Goal: Task Accomplishment & Management: Complete application form

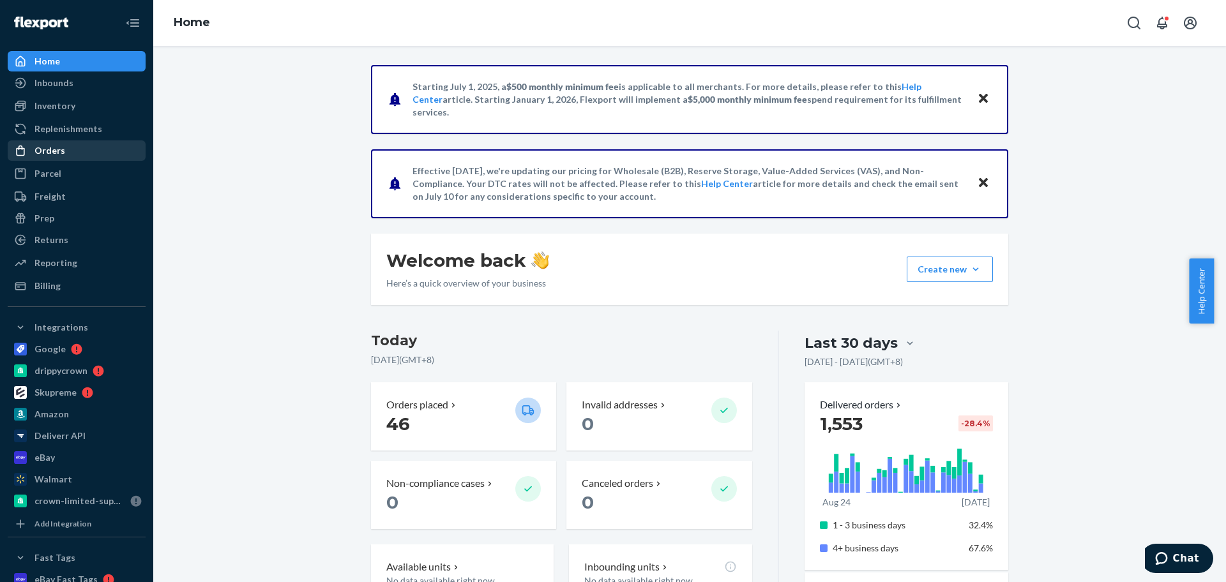
click at [63, 148] on div "Orders" at bounding box center [76, 151] width 135 height 18
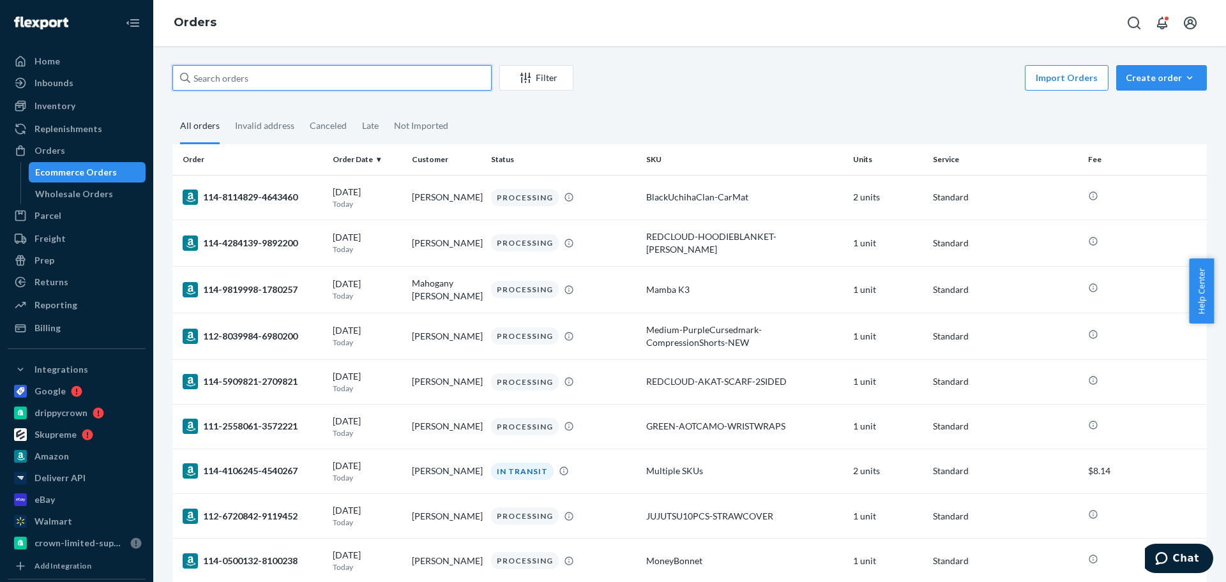
click at [282, 73] on input "text" at bounding box center [331, 78] width 319 height 26
paste input "[PERSON_NAME]"
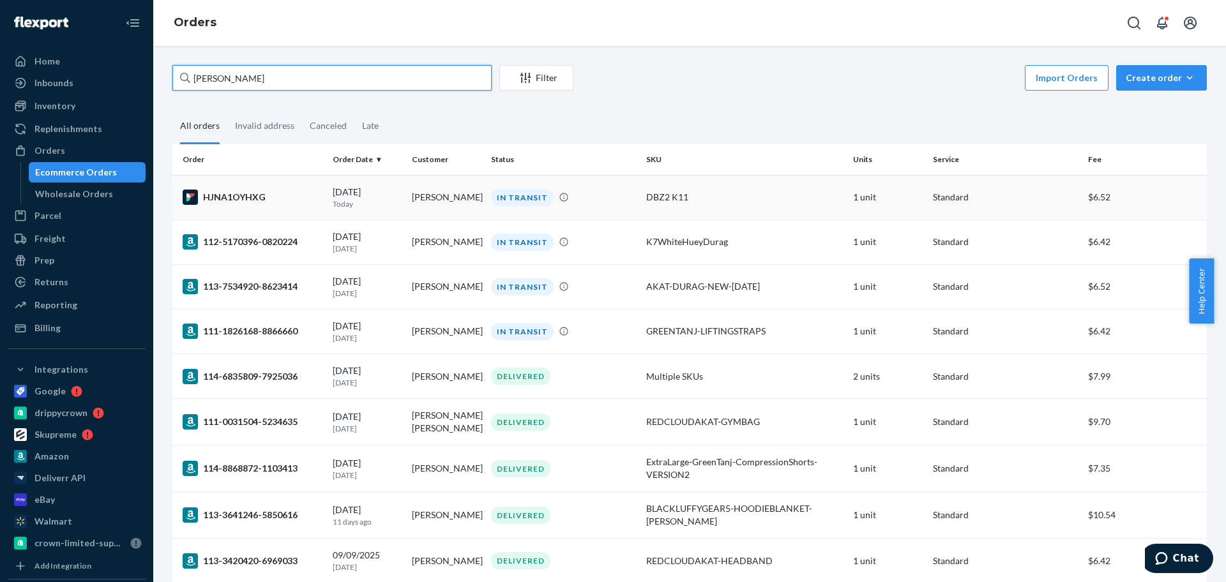
type input "[PERSON_NAME]"
click at [467, 206] on td "[PERSON_NAME]" at bounding box center [446, 197] width 79 height 45
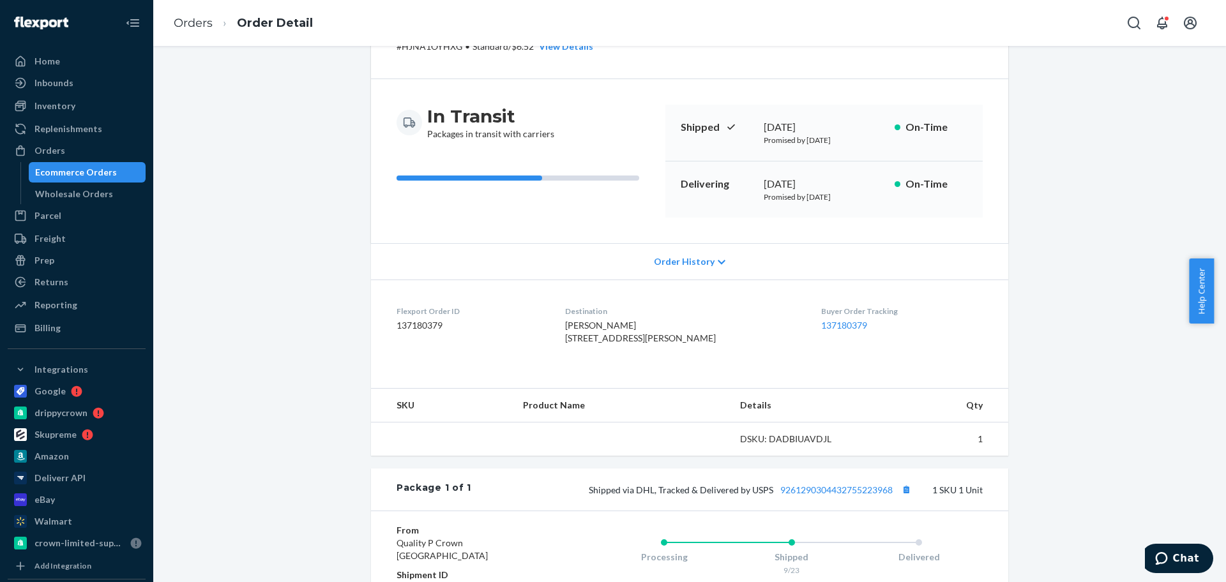
scroll to position [160, 0]
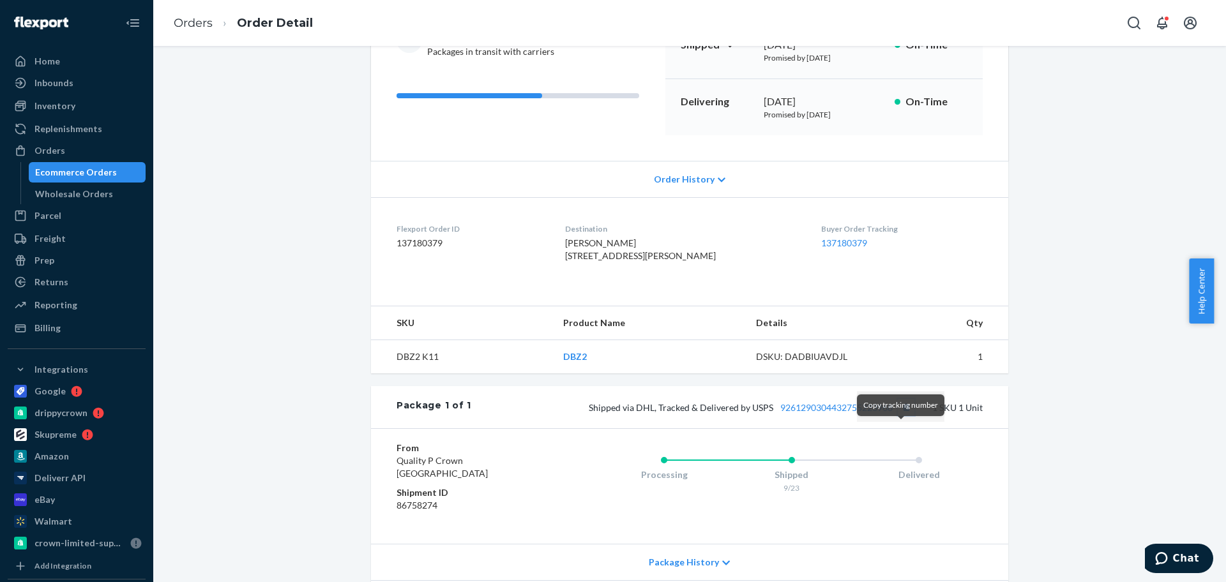
drag, startPoint x: 904, startPoint y: 436, endPoint x: 660, endPoint y: 126, distance: 394.3
click at [904, 416] on button "Copy tracking number" at bounding box center [906, 407] width 17 height 17
click at [68, 142] on div "Orders" at bounding box center [76, 151] width 135 height 18
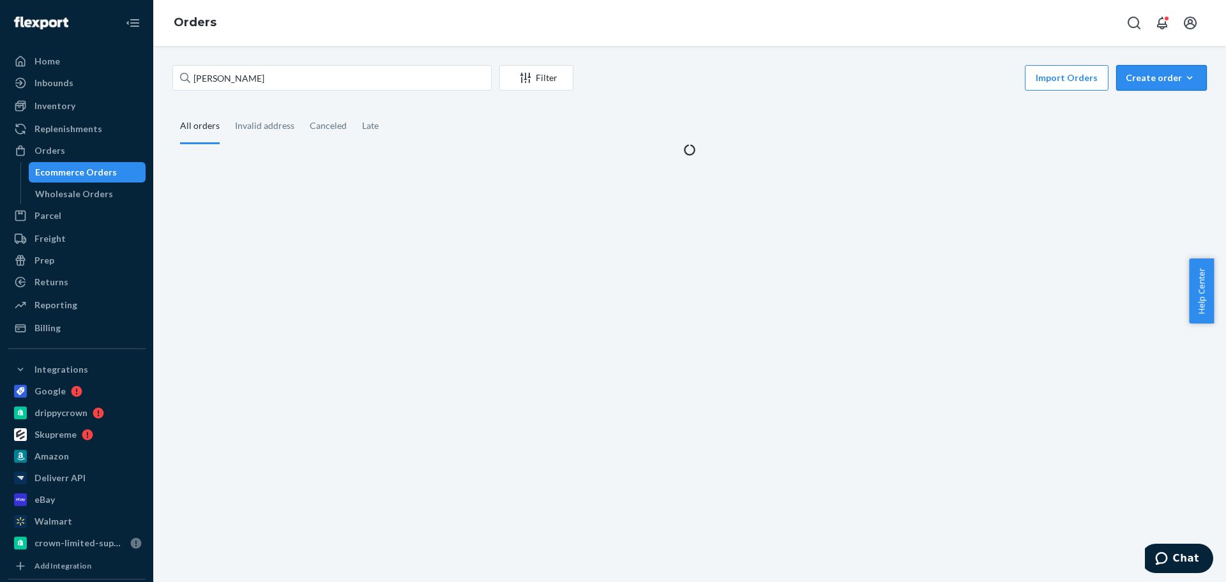
click at [1130, 75] on div "Create order" at bounding box center [1162, 78] width 72 height 13
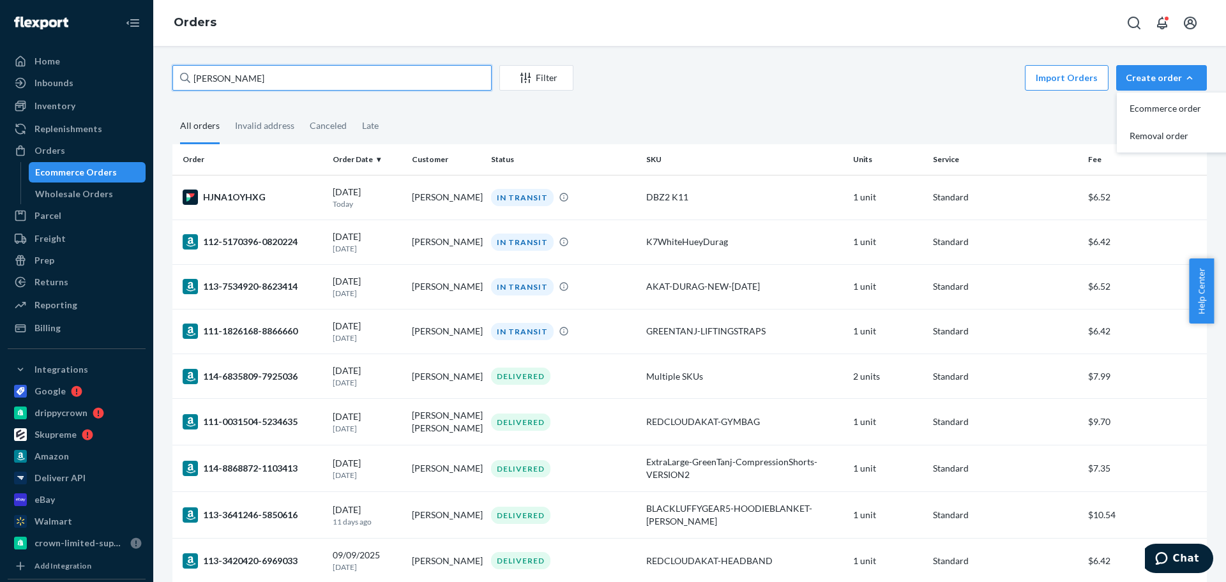
click at [254, 78] on input "[PERSON_NAME]" at bounding box center [331, 78] width 319 height 26
paste input "[PERSON_NAME]"
type input "[PERSON_NAME]"
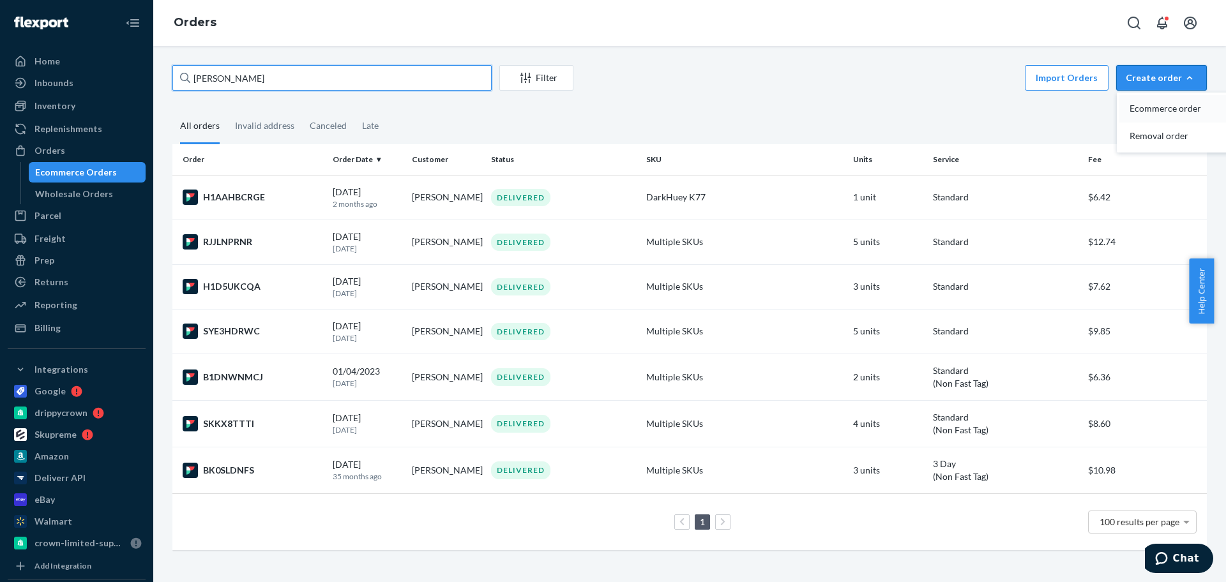
click at [1150, 109] on span "Ecommerce order" at bounding box center [1169, 108] width 79 height 9
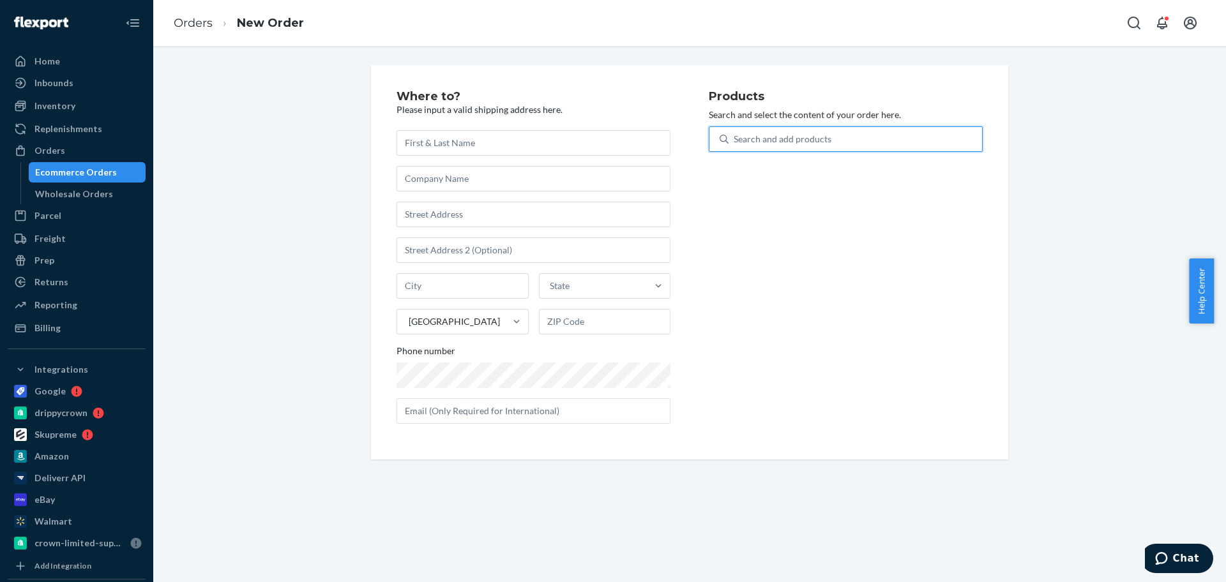
click at [855, 135] on div "Search and add products" at bounding box center [856, 139] width 254 height 23
click at [735, 135] on input "0 results available. Use Up and Down to choose options, press Enter to select t…" at bounding box center [734, 139] width 1 height 13
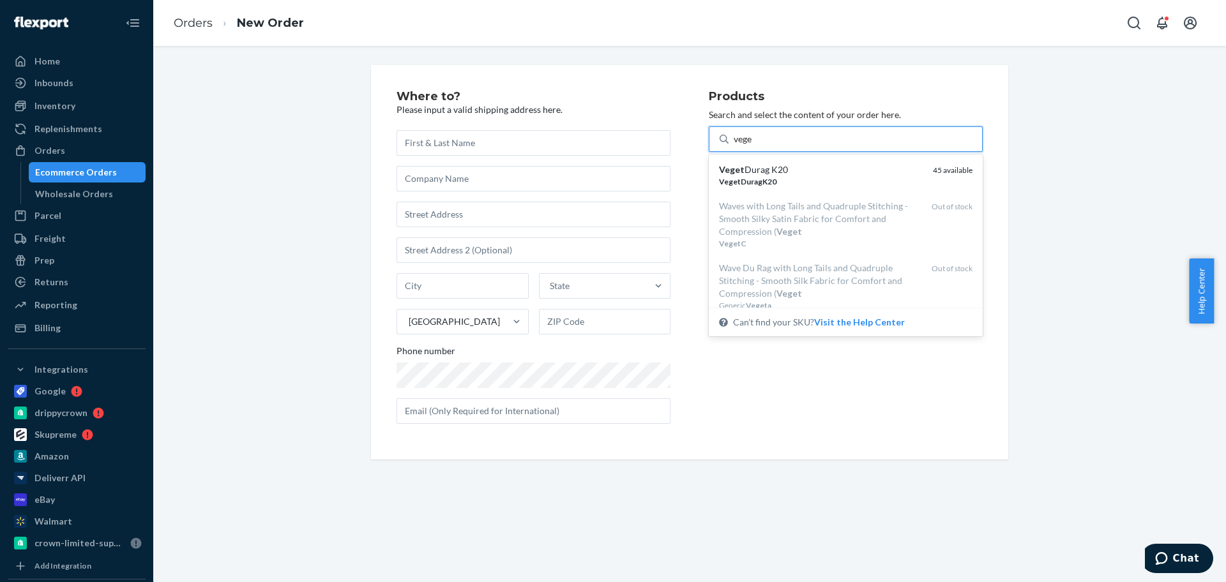
type input "vege"
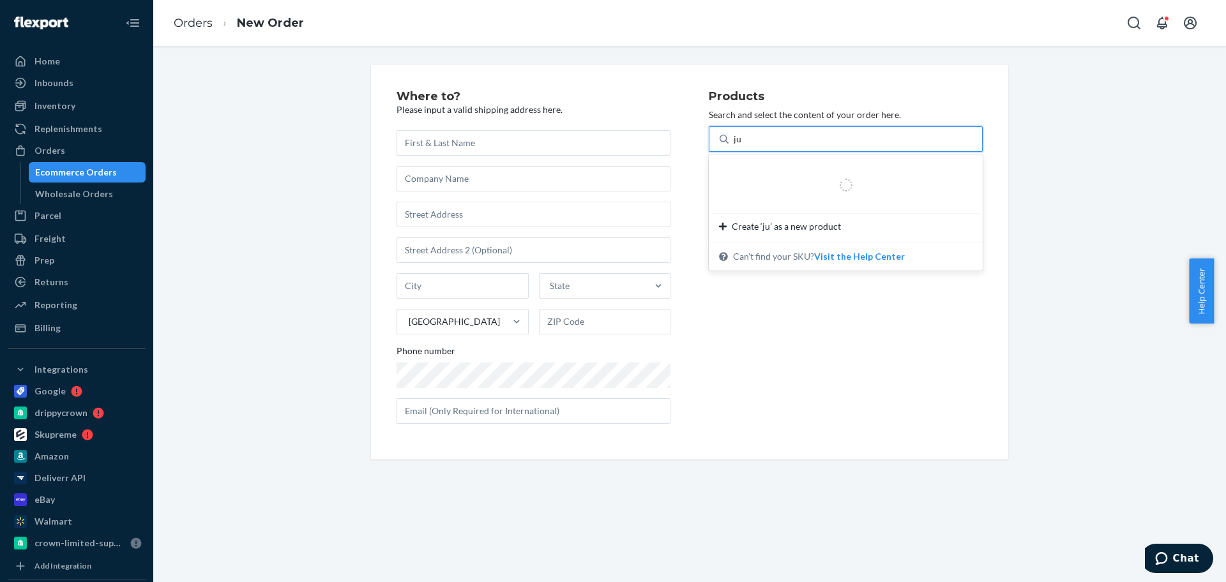
type input "j"
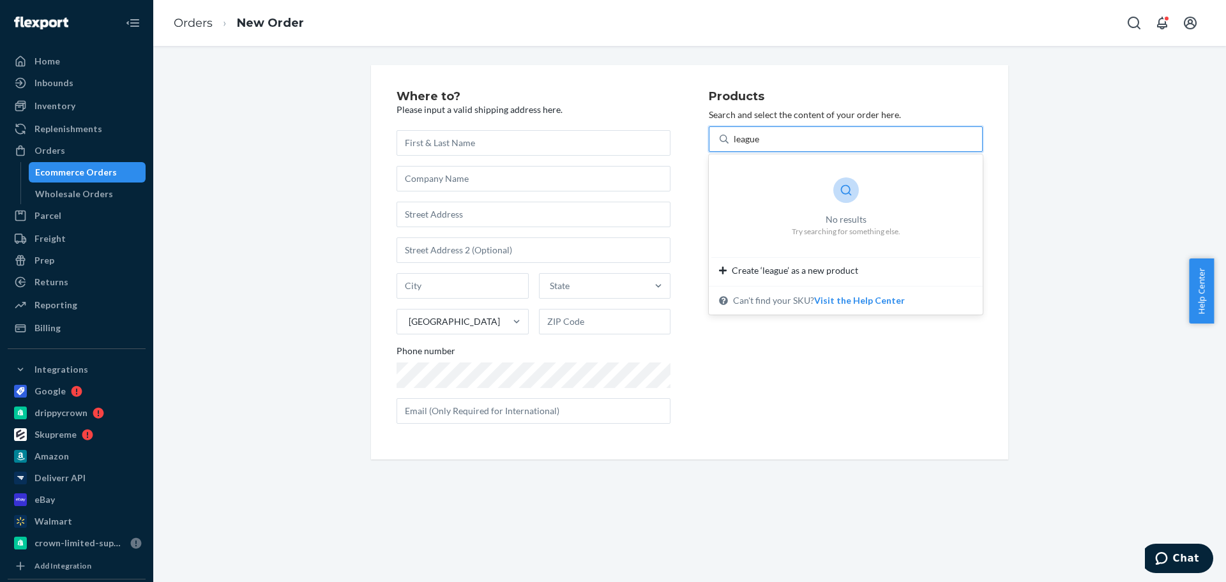
type input "league"
type input "k22"
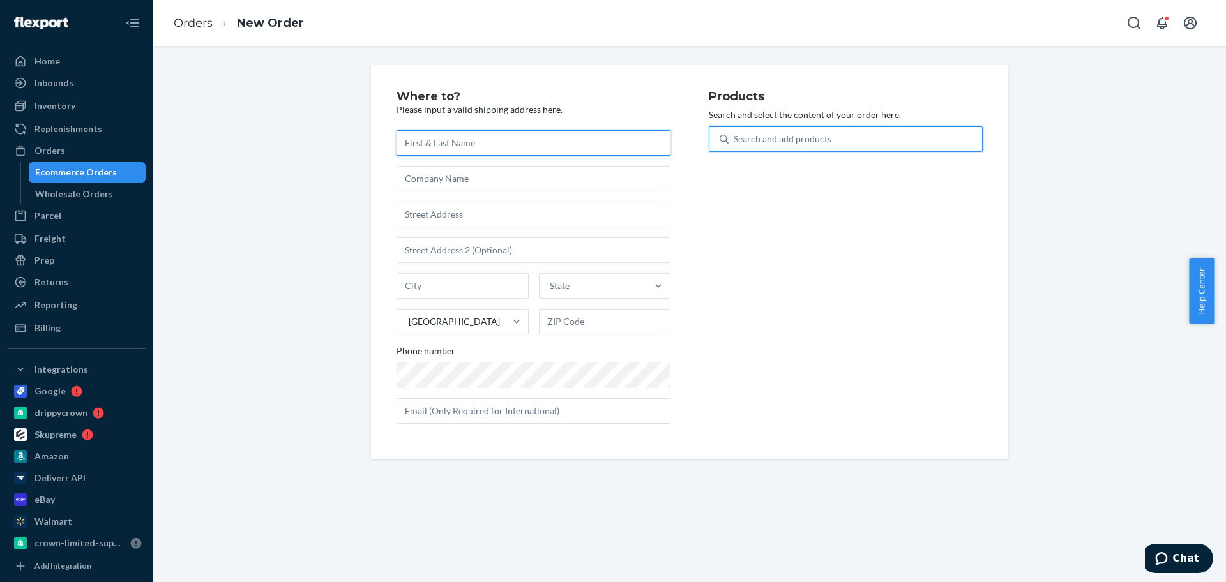
click at [540, 137] on input "text" at bounding box center [534, 143] width 274 height 26
paste input "[PERSON_NAME]"
type input "[PERSON_NAME]"
click at [738, 138] on div "Search and add products" at bounding box center [783, 139] width 98 height 13
click at [735, 138] on input "Search and add products" at bounding box center [734, 139] width 1 height 13
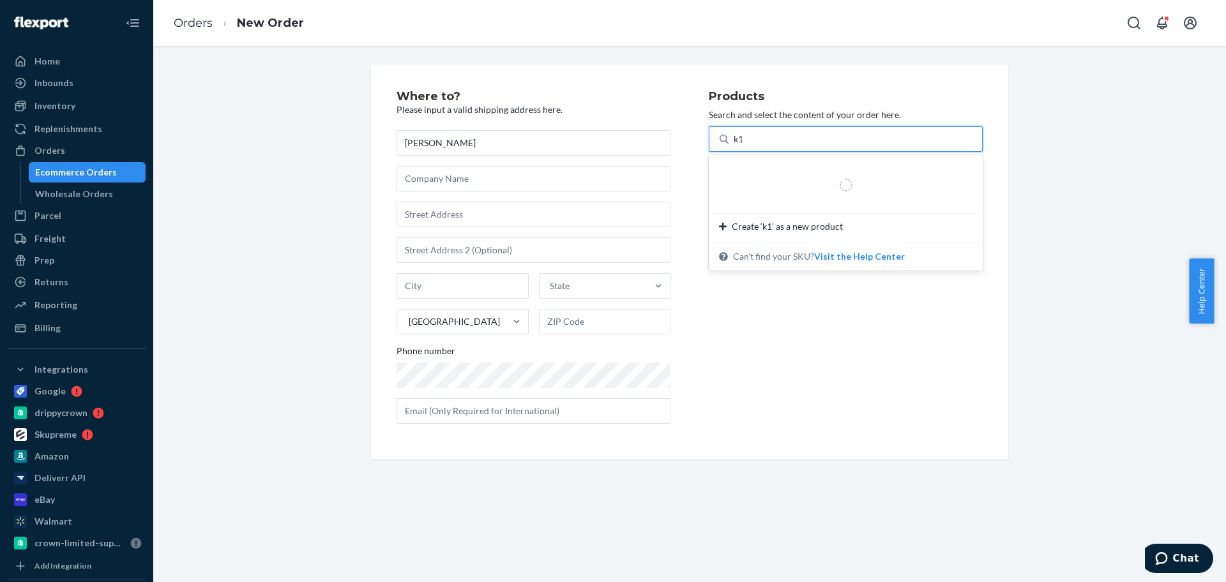
type input "k"
type input "vege"
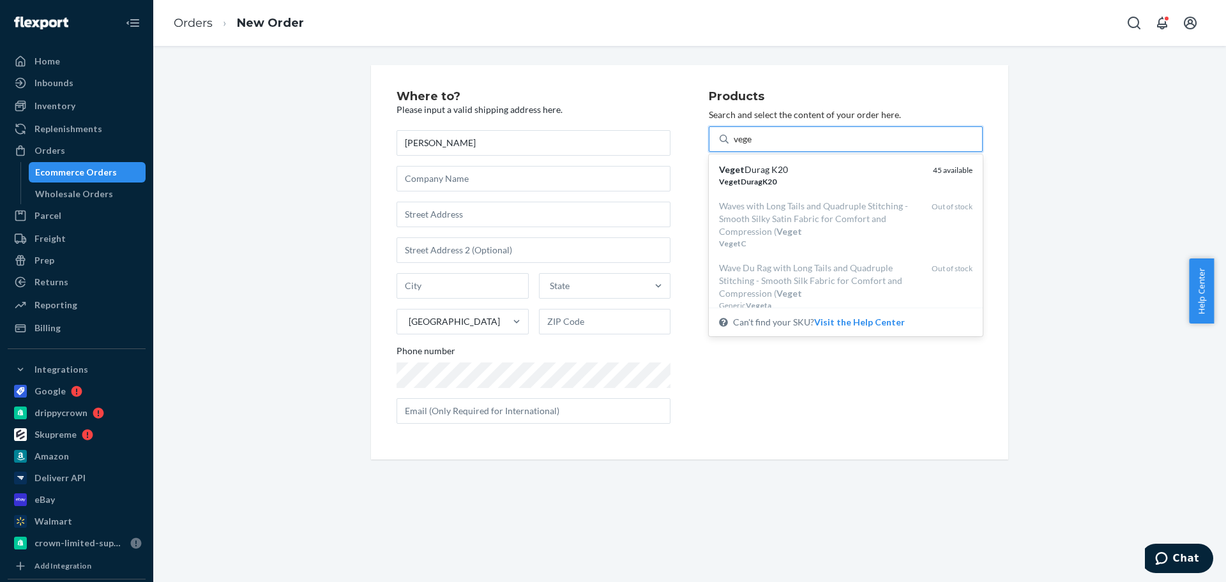
drag, startPoint x: 776, startPoint y: 169, endPoint x: 487, endPoint y: 10, distance: 330.1
click at [777, 169] on div "Veget Durag K20" at bounding box center [821, 169] width 204 height 13
click at [754, 146] on input "vege" at bounding box center [744, 139] width 20 height 13
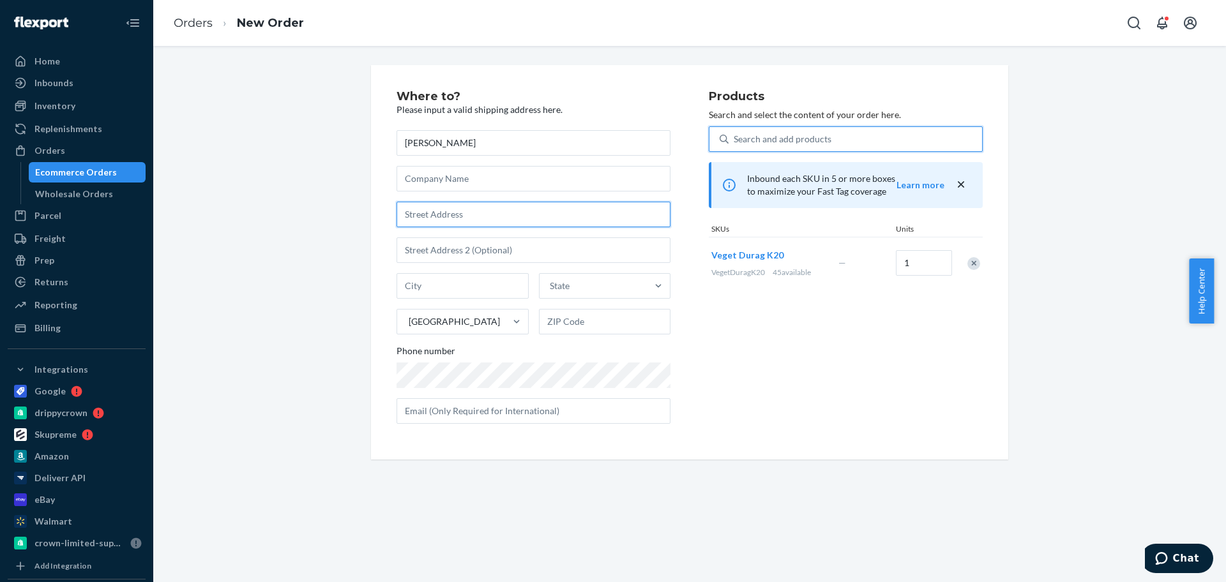
click at [470, 218] on input "text" at bounding box center [534, 215] width 274 height 26
paste input "[STREET_ADDRESS]"
type input "[STREET_ADDRESS]"
type input "[GEOGRAPHIC_DATA]"
type input "47715"
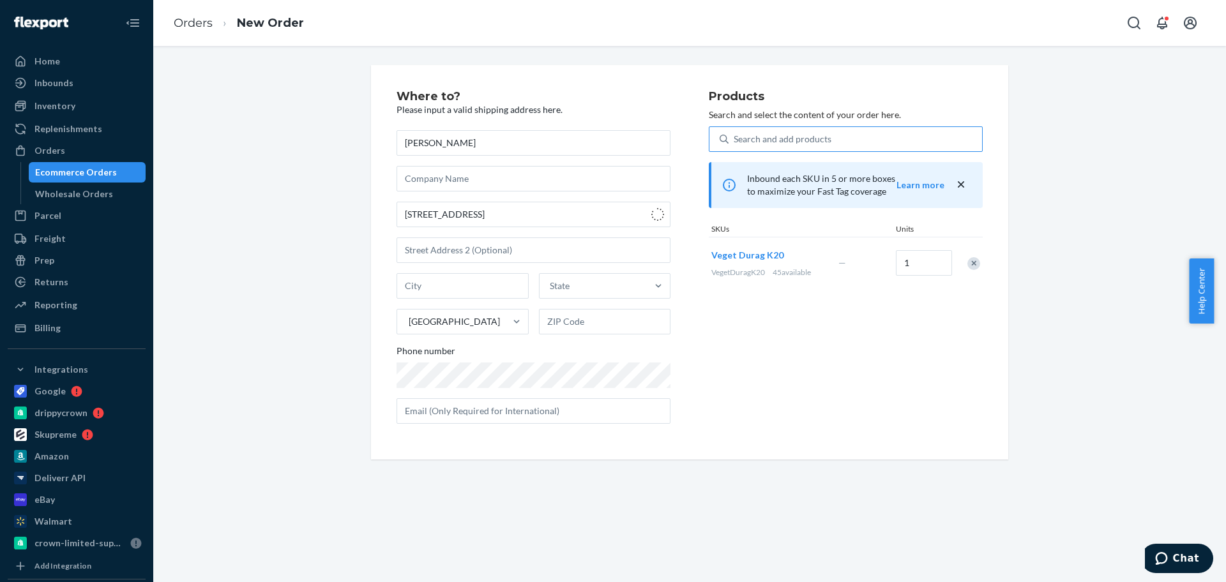
type input "[STREET_ADDRESS]"
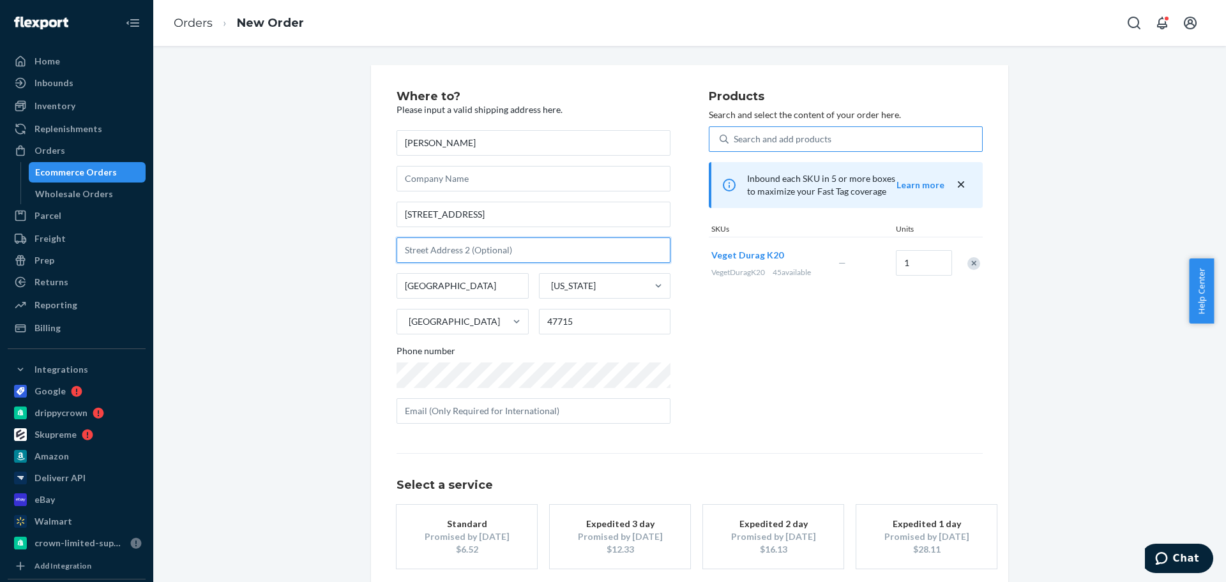
click at [474, 246] on input "text" at bounding box center [534, 251] width 274 height 26
paste input "Apartment 214"
type input "Apartment 214"
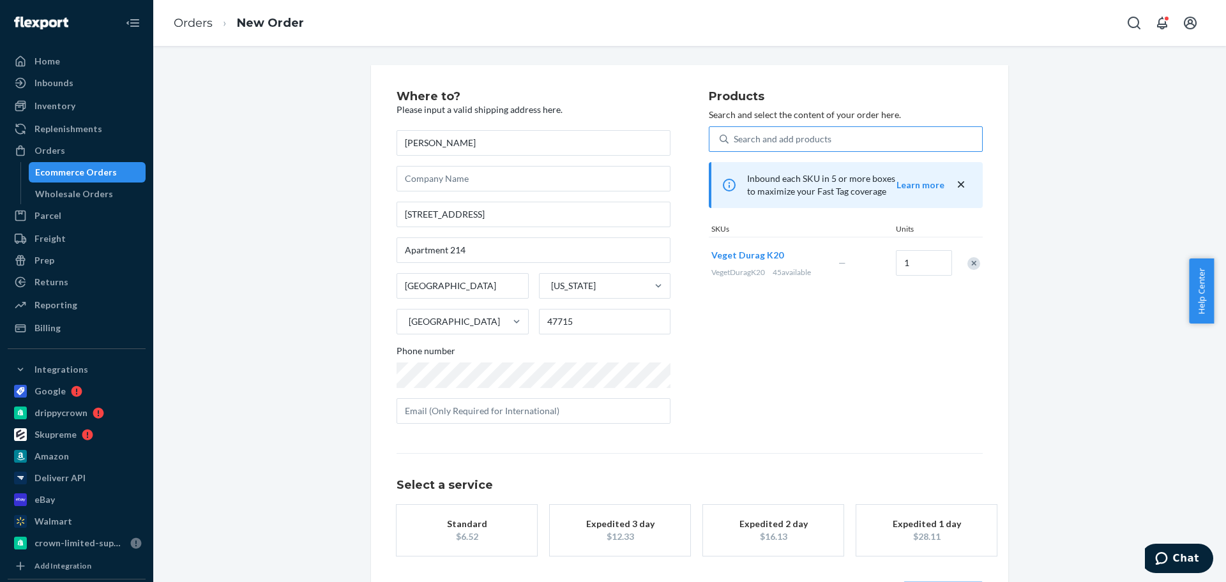
click at [496, 533] on div "$6.52" at bounding box center [467, 537] width 102 height 13
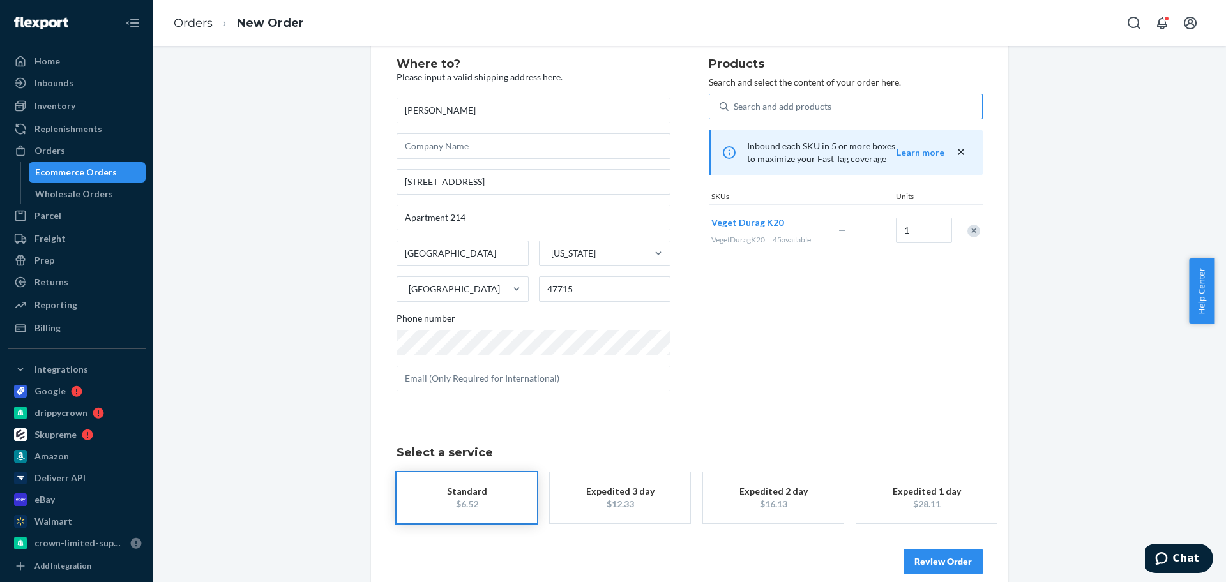
scroll to position [50, 0]
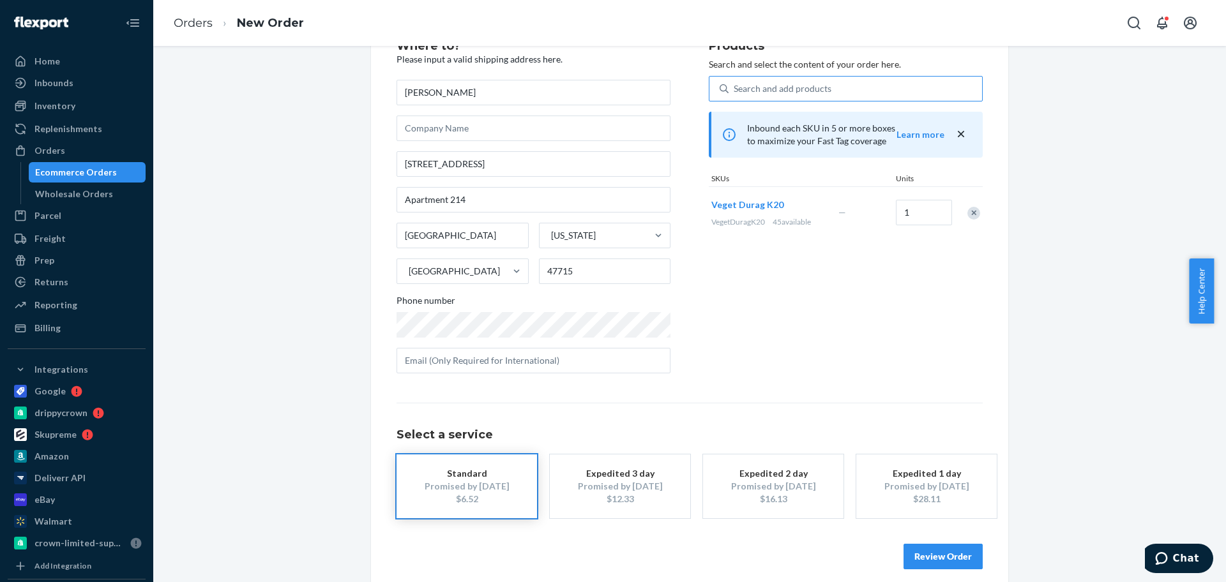
click at [945, 553] on button "Review Order" at bounding box center [943, 557] width 79 height 26
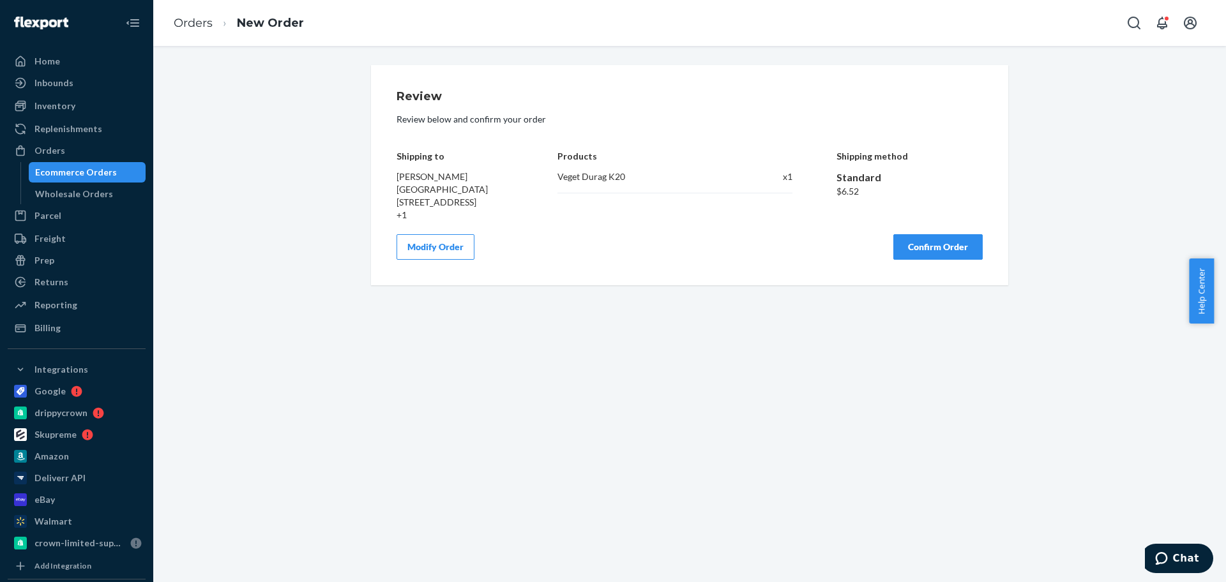
scroll to position [0, 0]
click at [965, 260] on button "Confirm Order" at bounding box center [937, 247] width 89 height 26
